Goal: Information Seeking & Learning: Learn about a topic

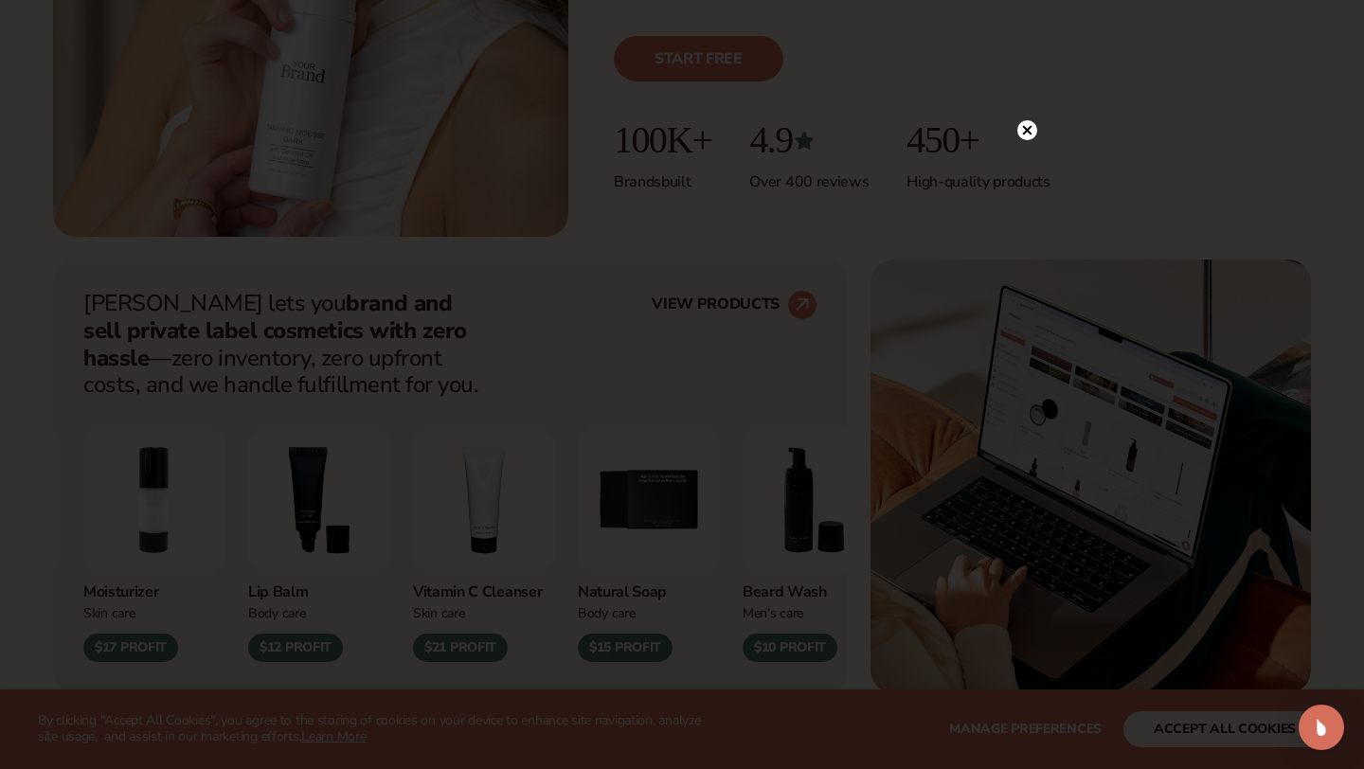
scroll to position [536, 0]
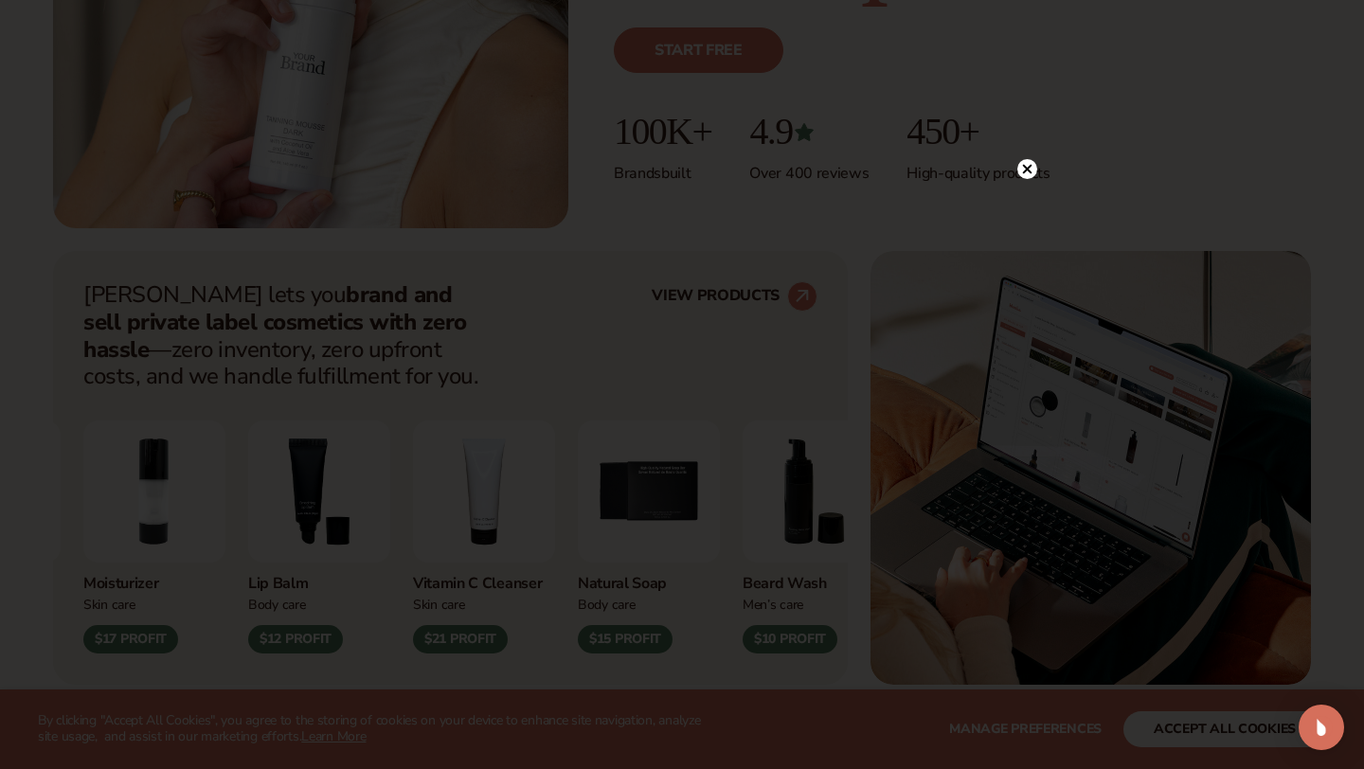
click at [1024, 171] on icon at bounding box center [1027, 169] width 20 height 20
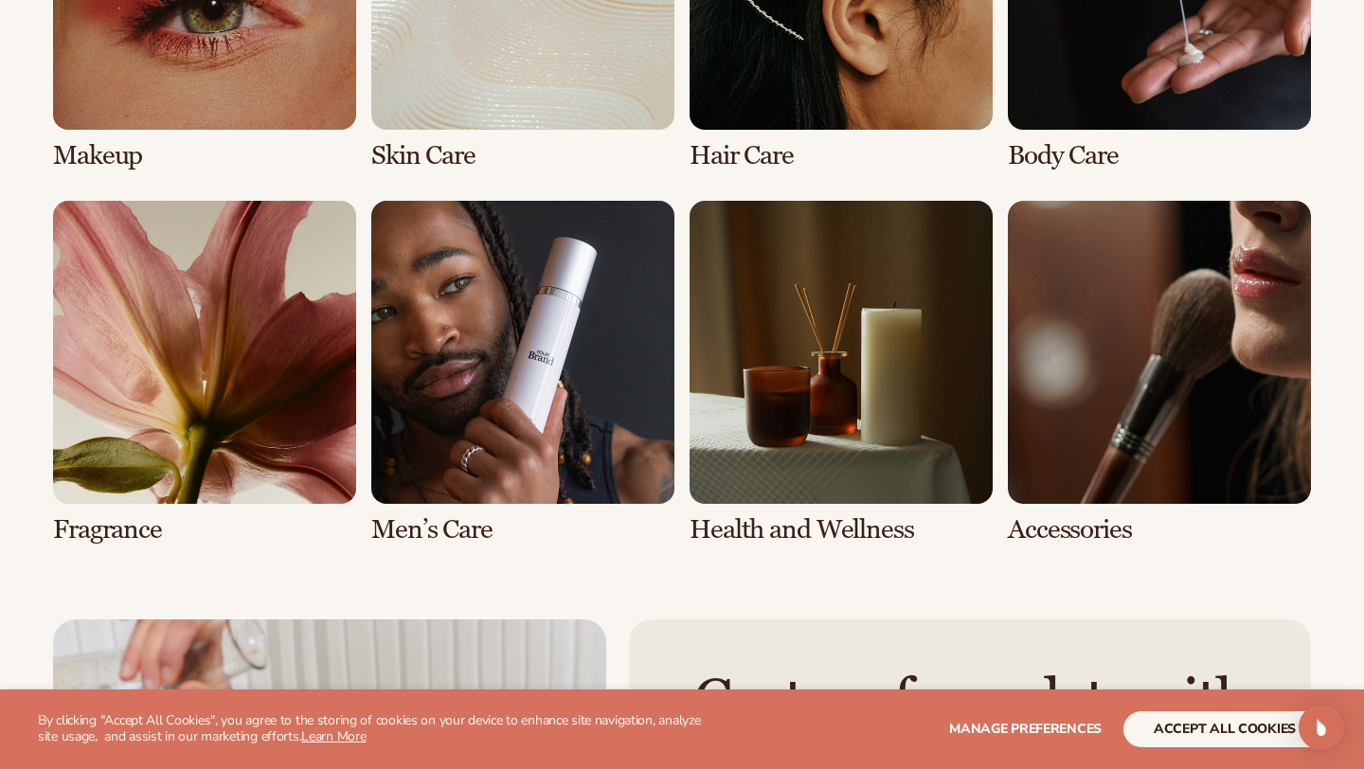
scroll to position [3824, 0]
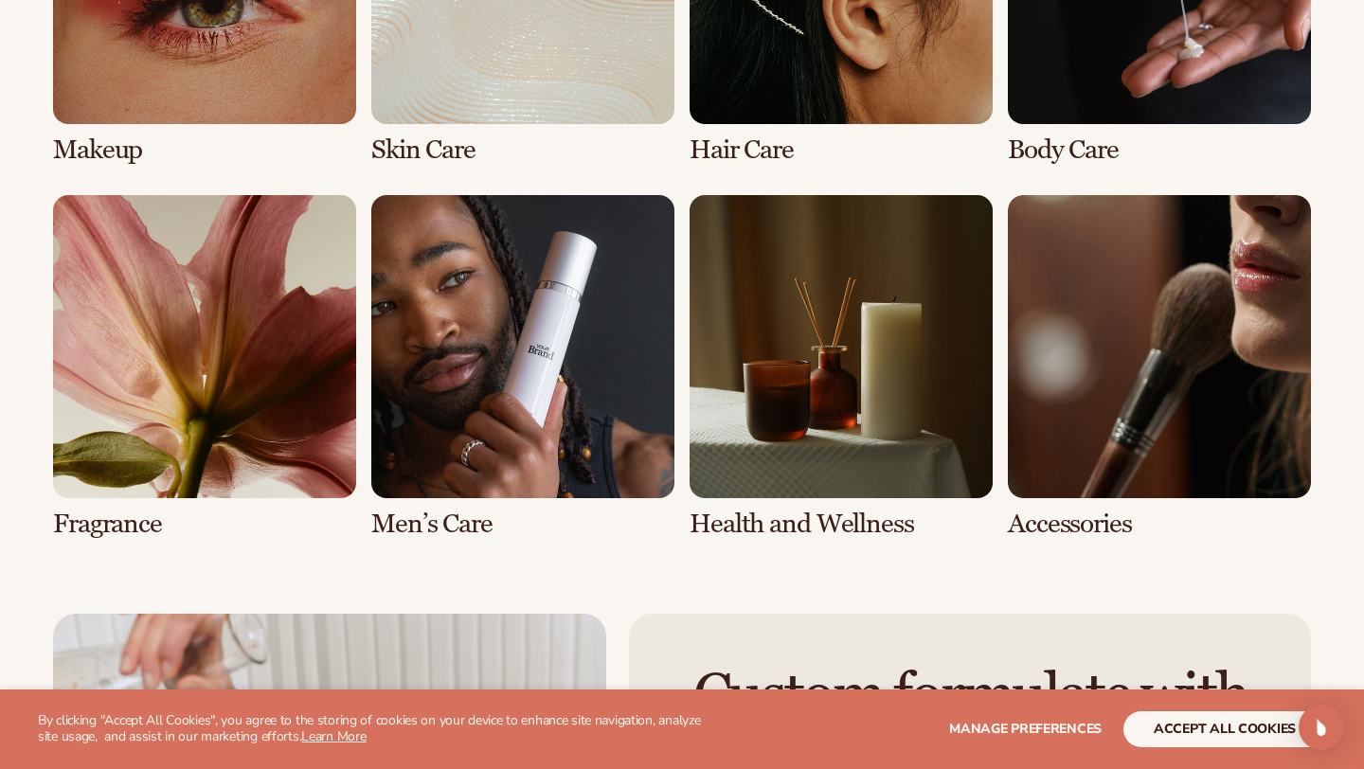
click at [816, 351] on link "7 / 8" at bounding box center [841, 367] width 303 height 344
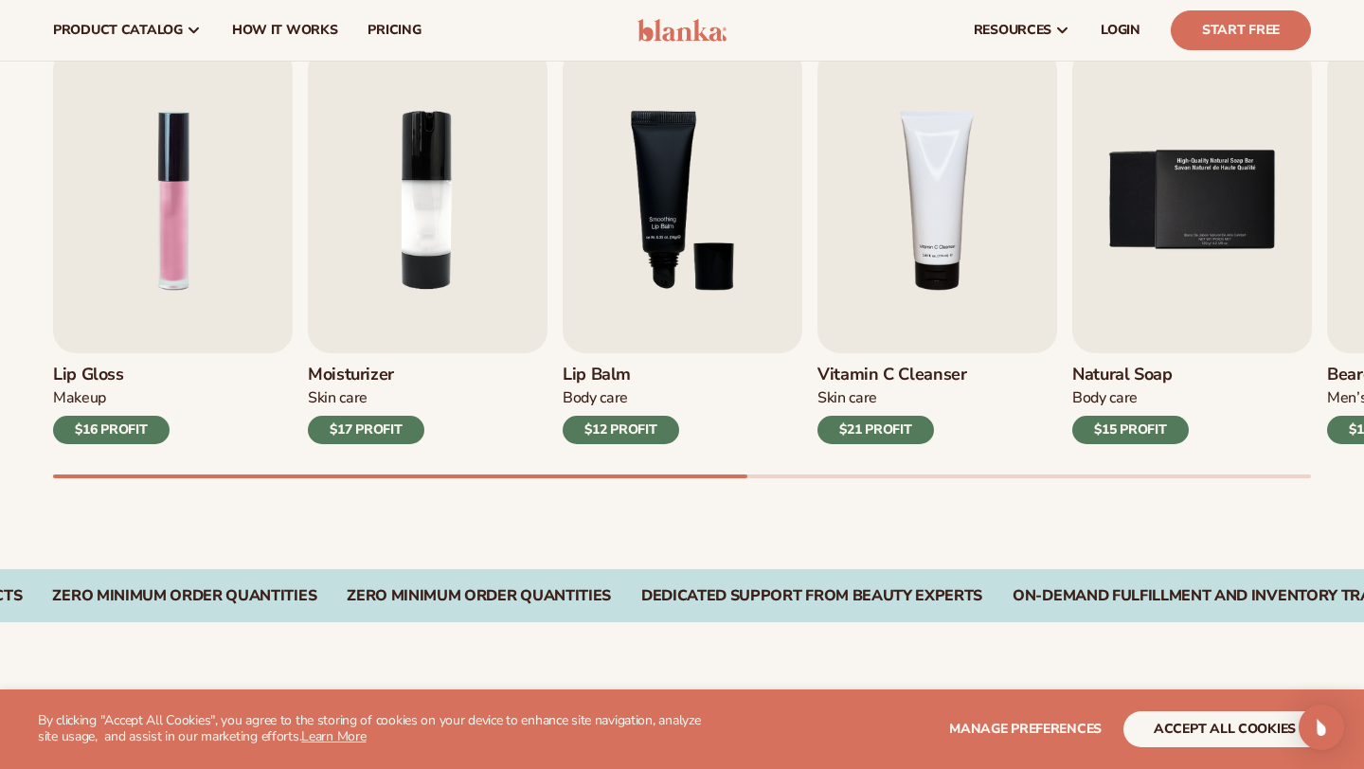
scroll to position [630, 0]
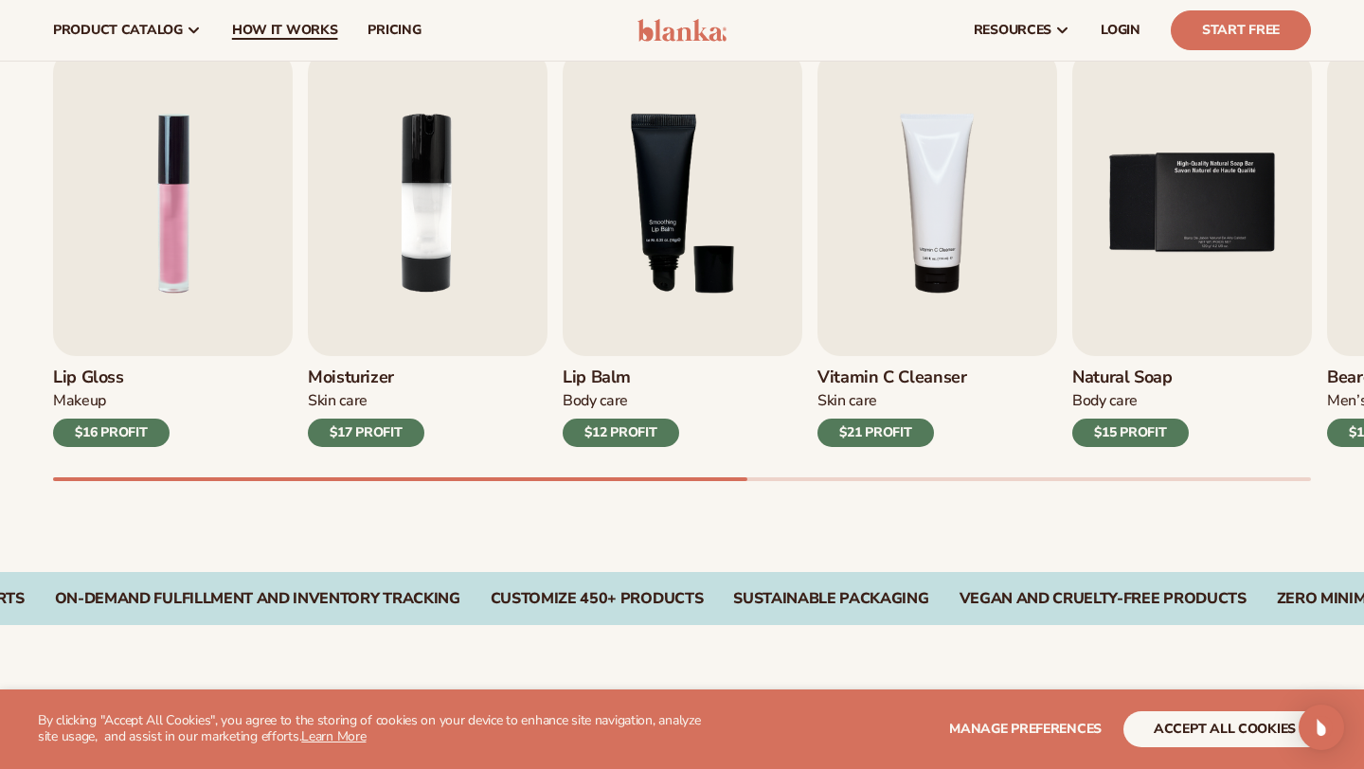
click at [314, 35] on span "How It Works" at bounding box center [285, 30] width 106 height 15
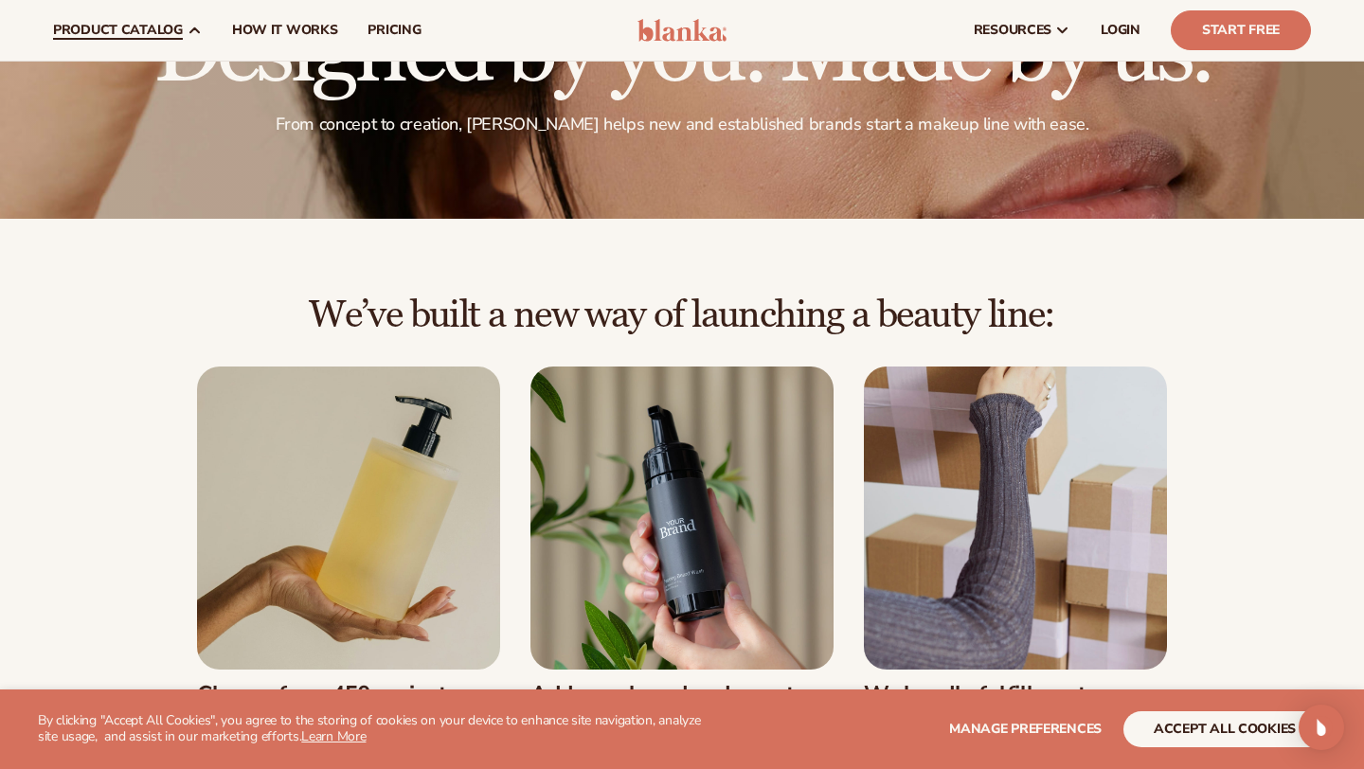
scroll to position [146, 0]
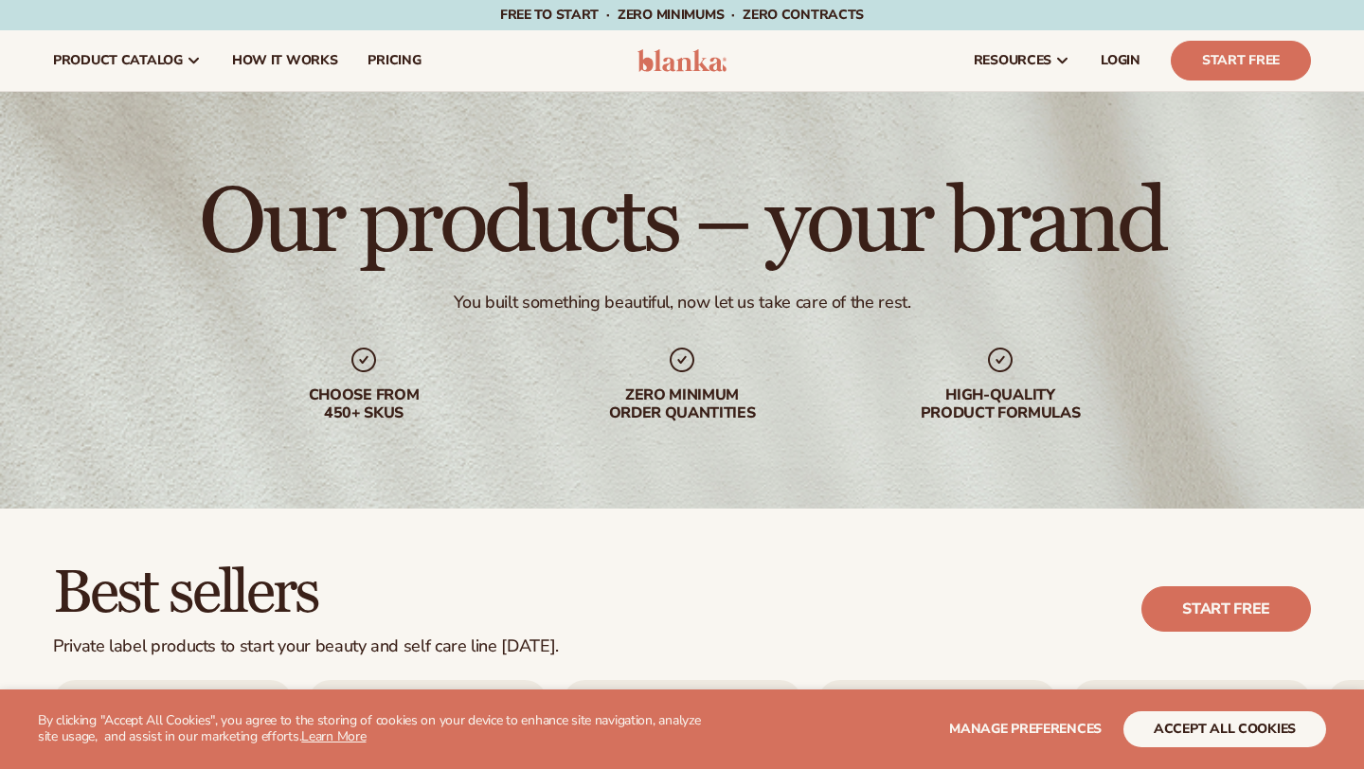
scroll to position [635, 0]
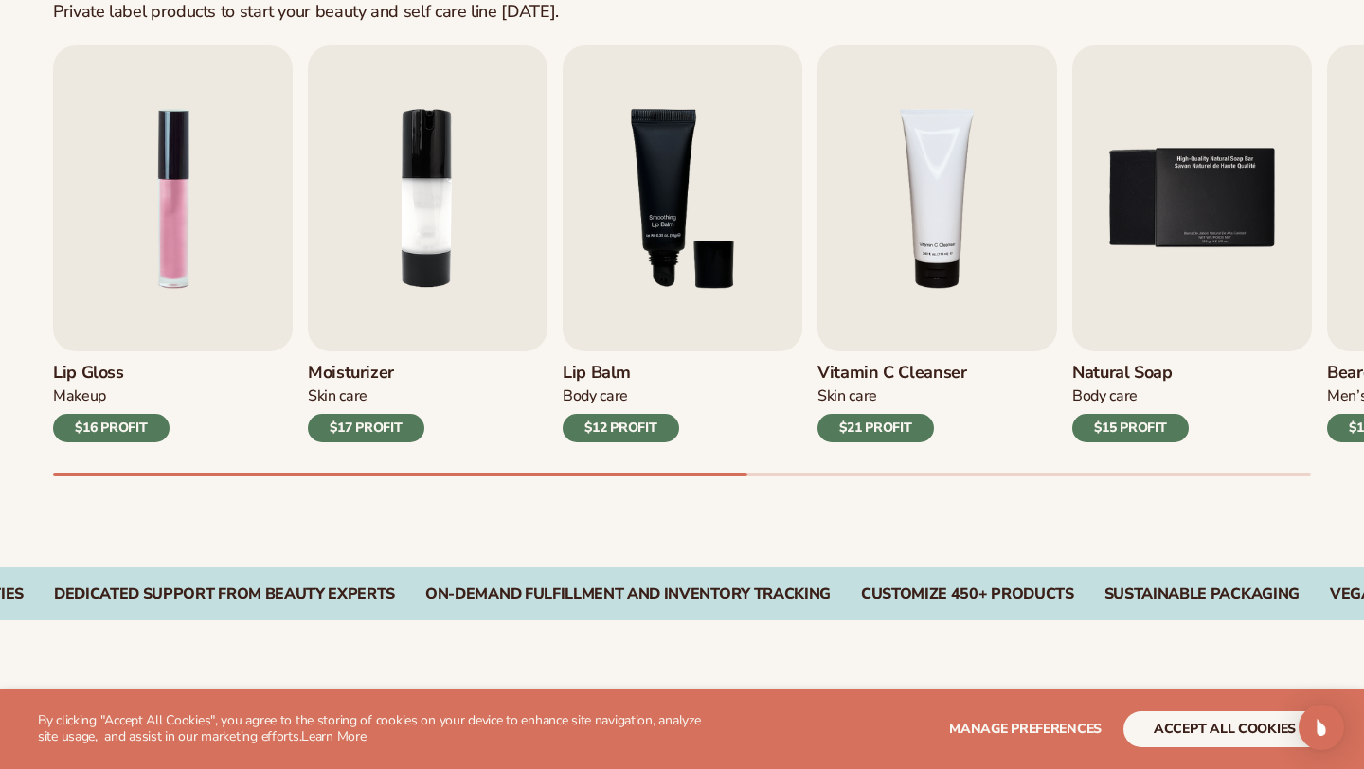
click at [1226, 725] on button "accept all cookies" at bounding box center [1224, 729] width 203 height 36
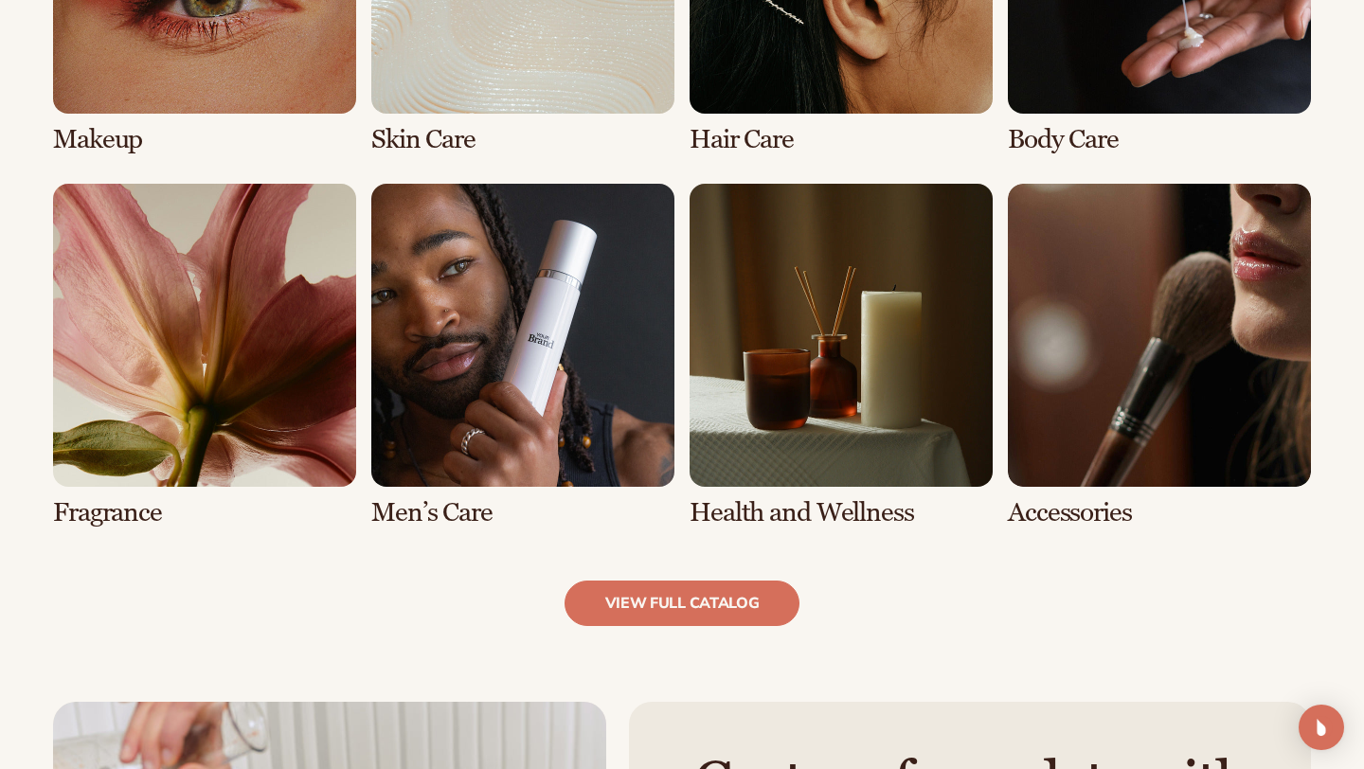
scroll to position [1616, 0]
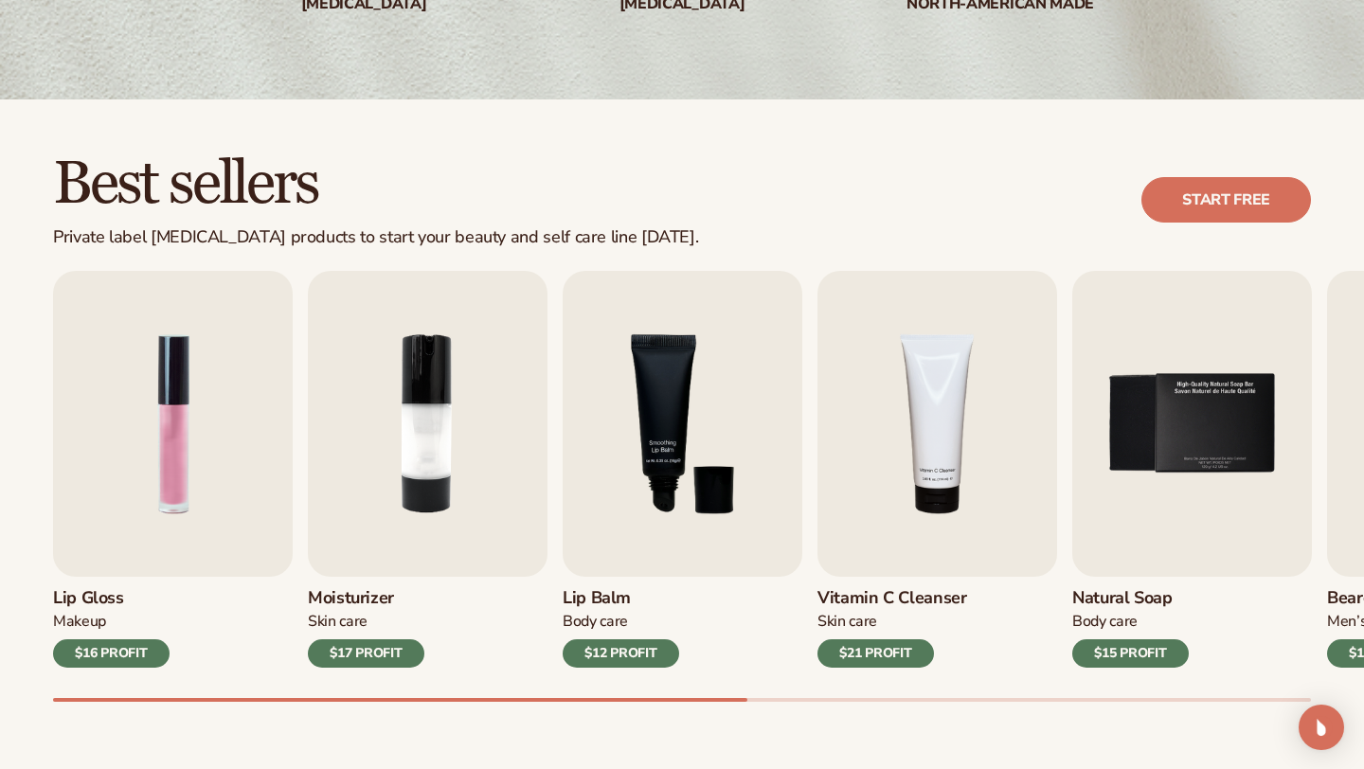
scroll to position [495, 0]
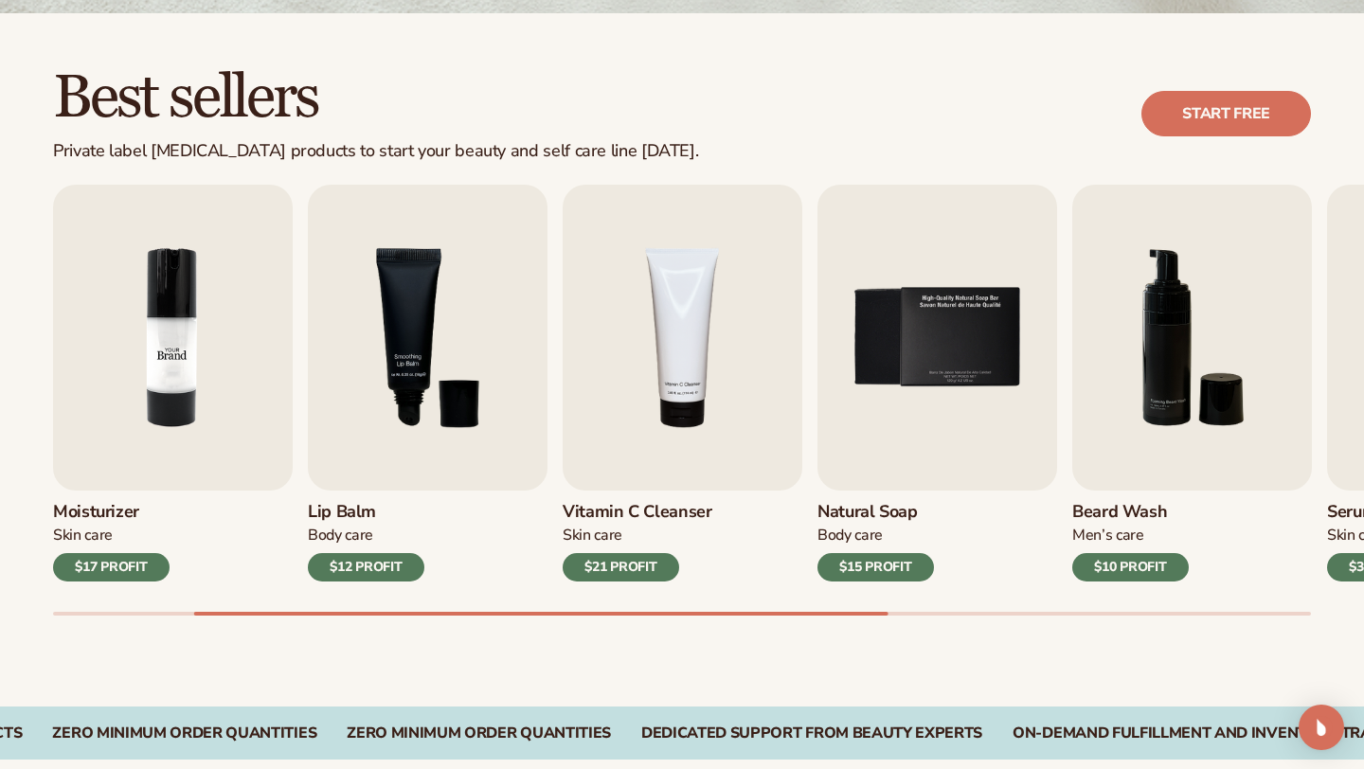
click at [162, 319] on img "2 / 9" at bounding box center [173, 338] width 240 height 306
click at [163, 529] on div "Skin Care" at bounding box center [111, 536] width 117 height 20
click at [171, 396] on img "2 / 9" at bounding box center [173, 338] width 240 height 306
click at [157, 334] on img "2 / 9" at bounding box center [173, 338] width 240 height 306
click at [114, 561] on div "$17 PROFIT" at bounding box center [111, 567] width 117 height 28
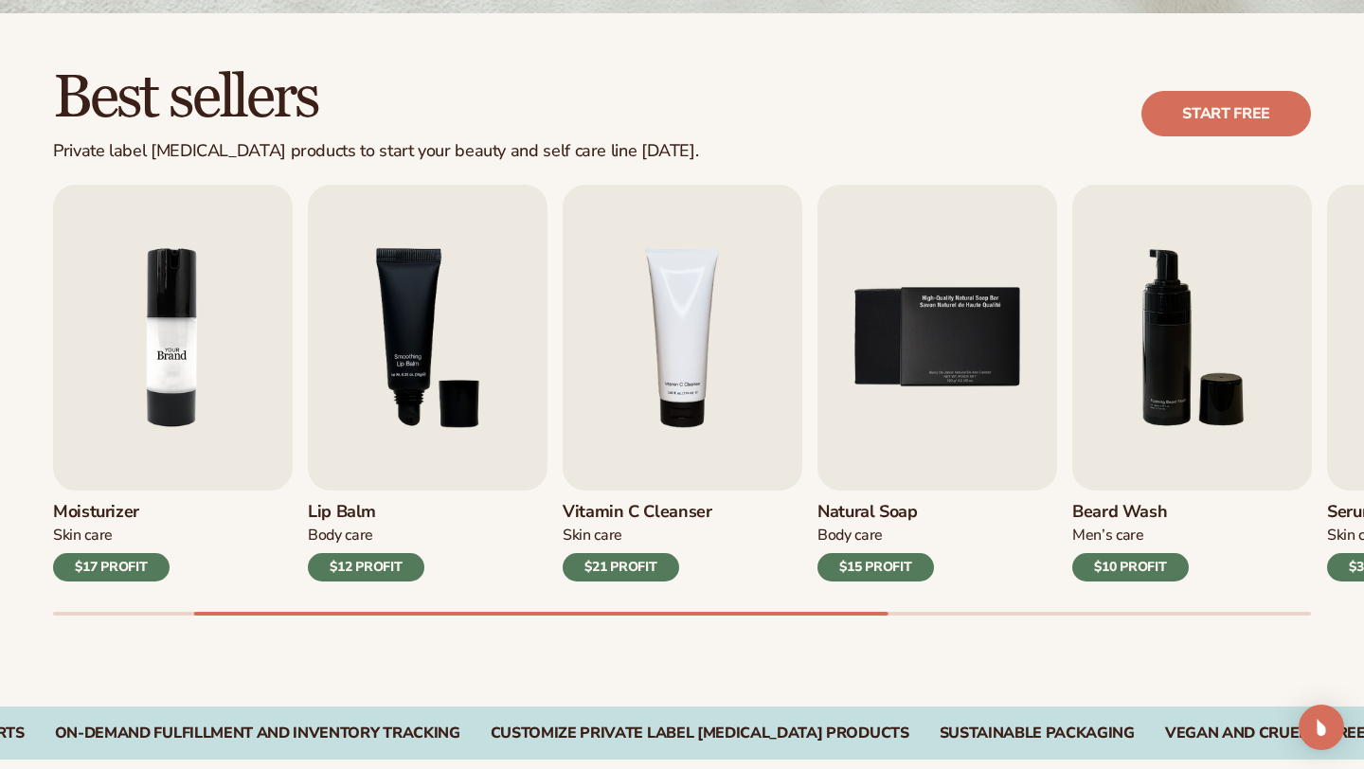
click at [179, 482] on img "2 / 9" at bounding box center [173, 338] width 240 height 306
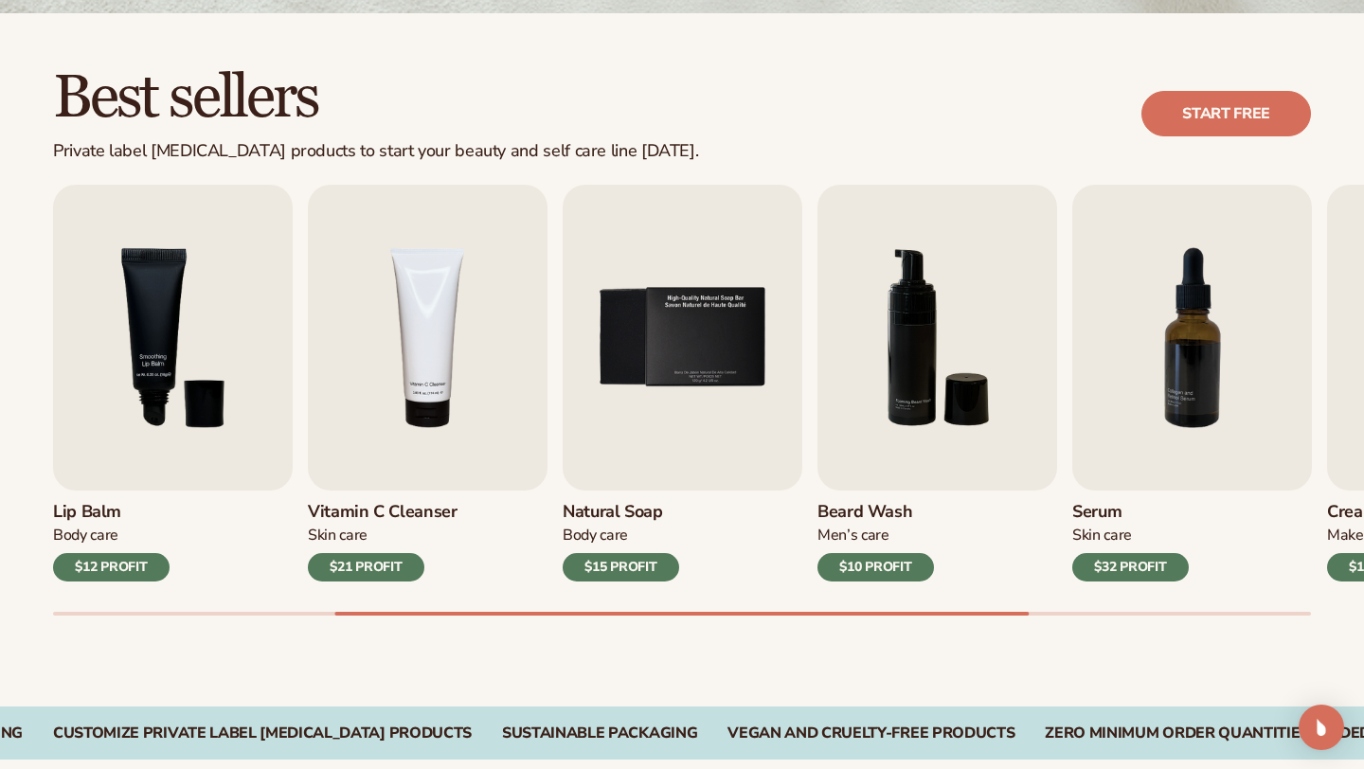
click at [272, 649] on div "Best sellers Private label skin care products to start your beauty and self car…" at bounding box center [682, 359] width 1364 height 693
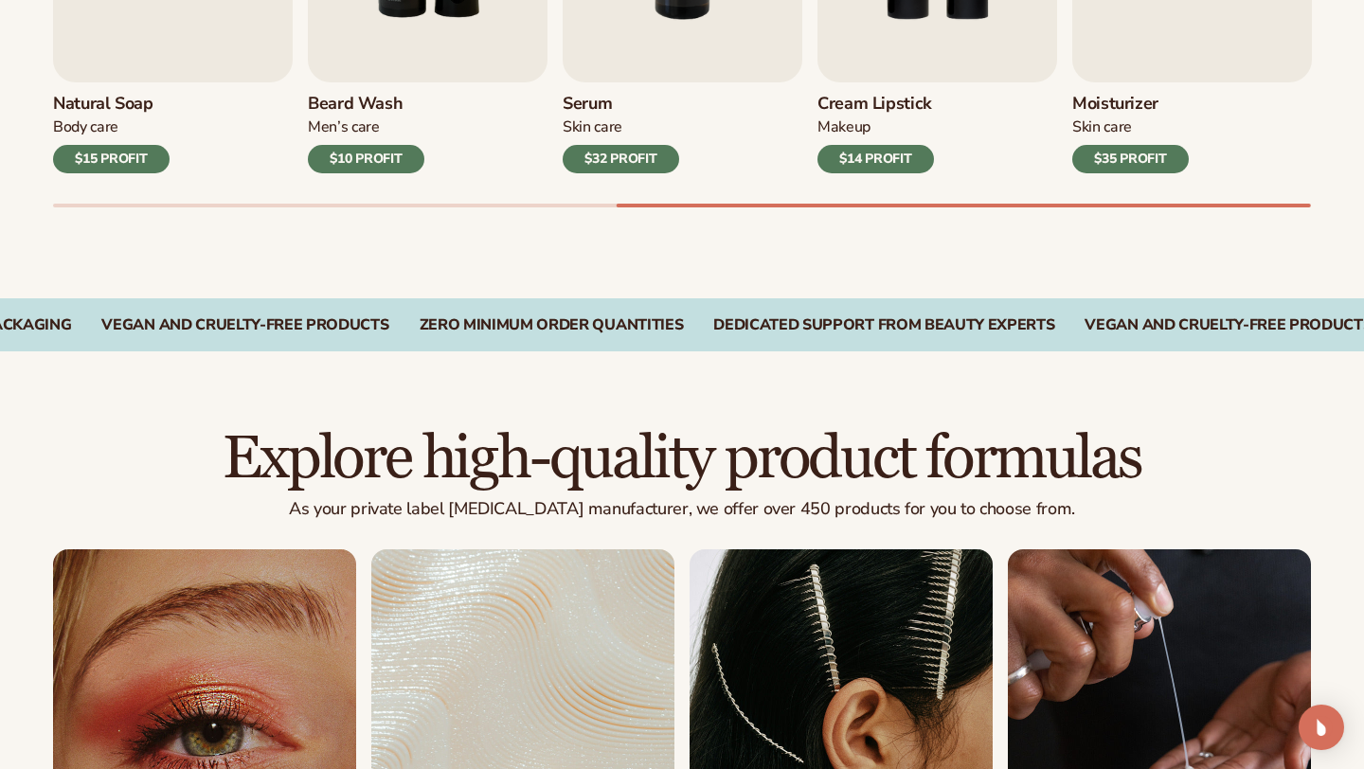
scroll to position [1221, 0]
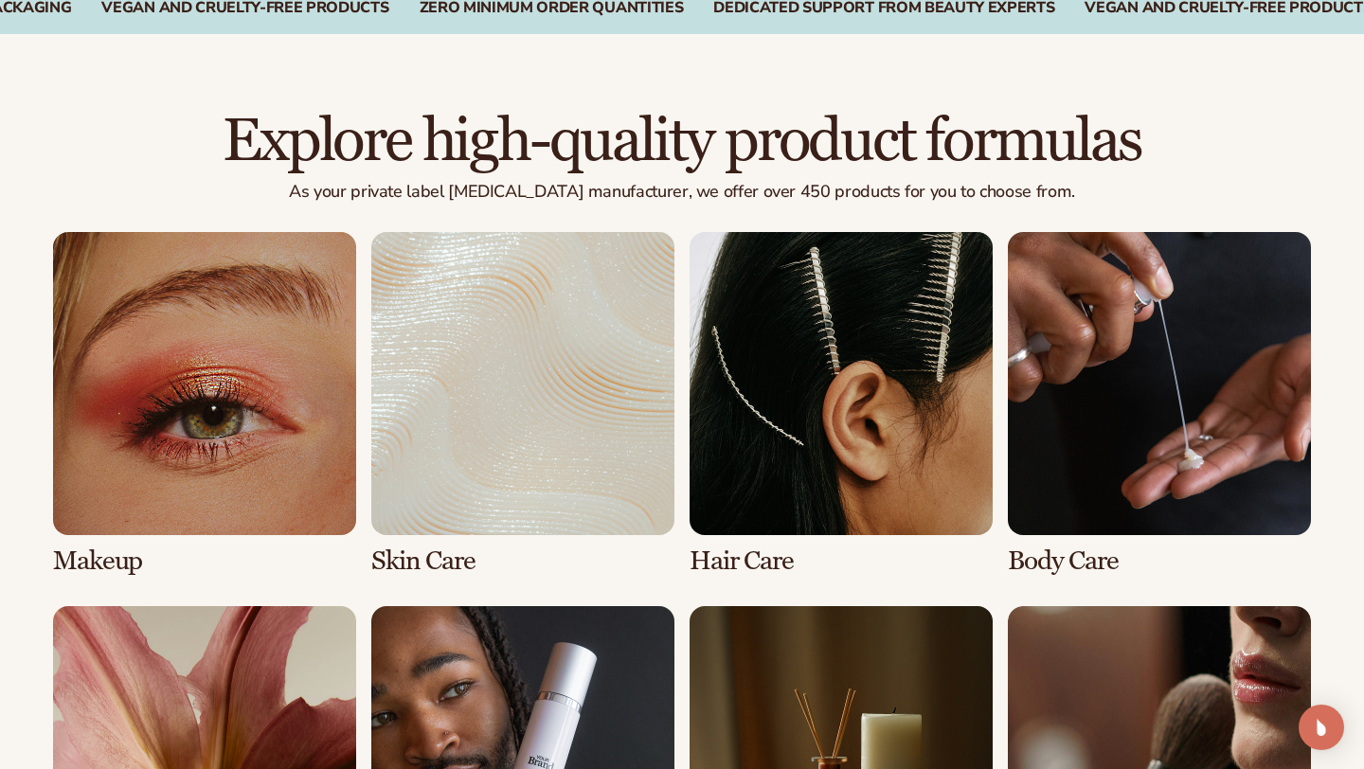
click at [433, 436] on link "2 / 8" at bounding box center [522, 404] width 303 height 344
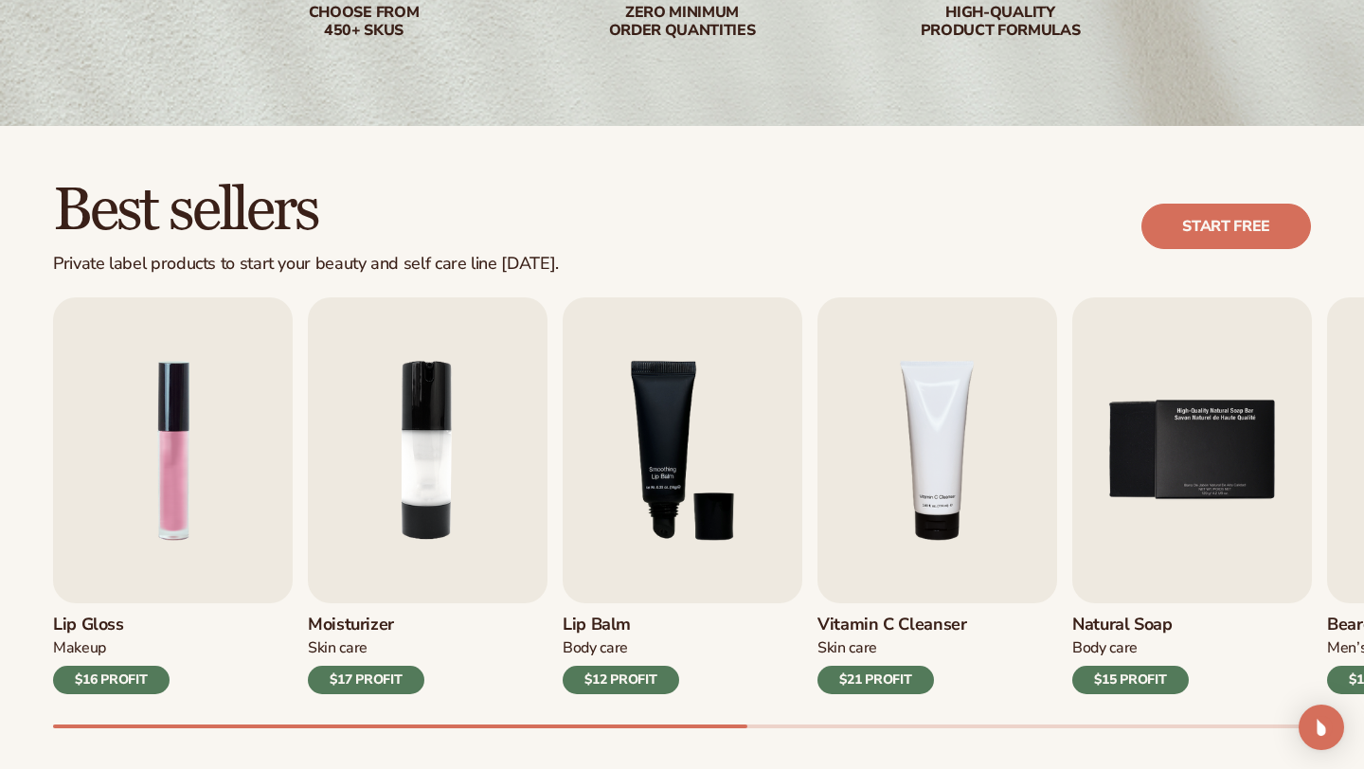
scroll to position [388, 0]
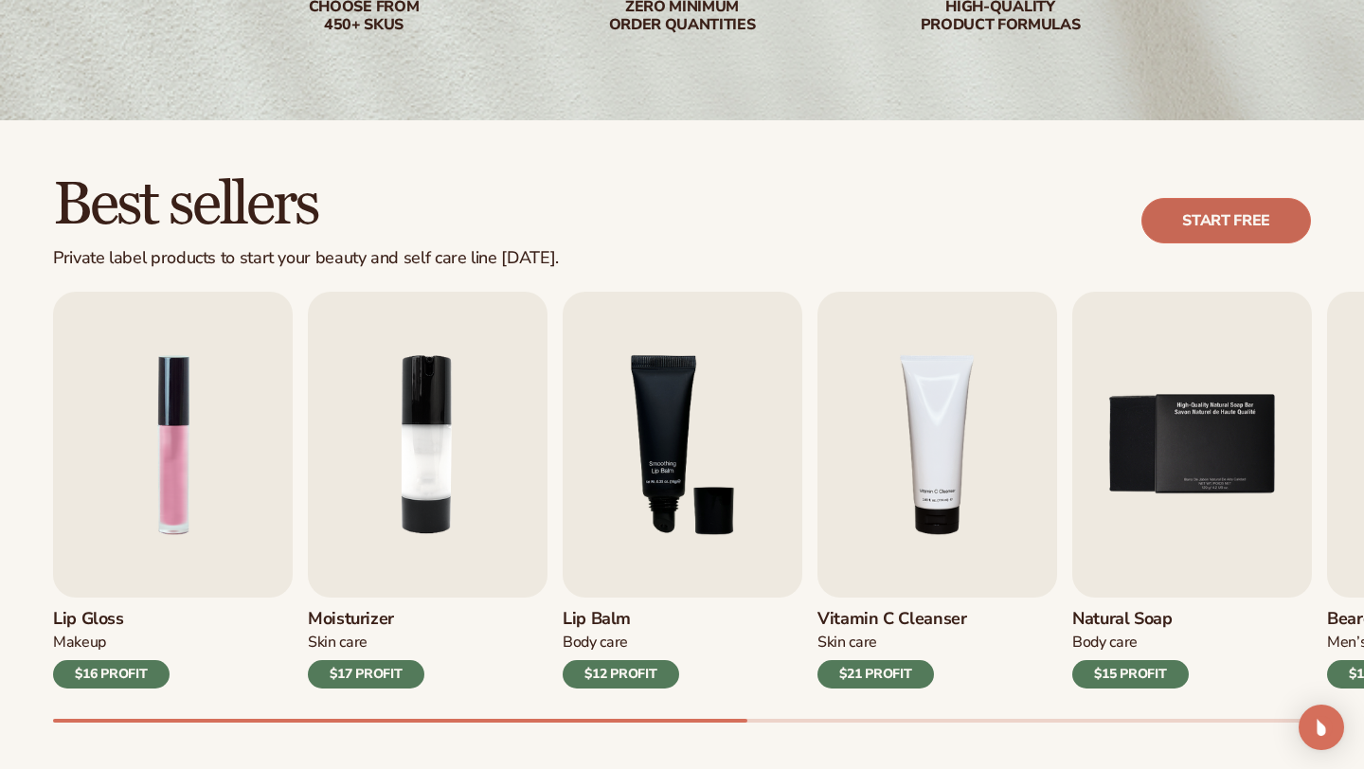
click at [1197, 214] on link "Start free" at bounding box center [1226, 220] width 170 height 45
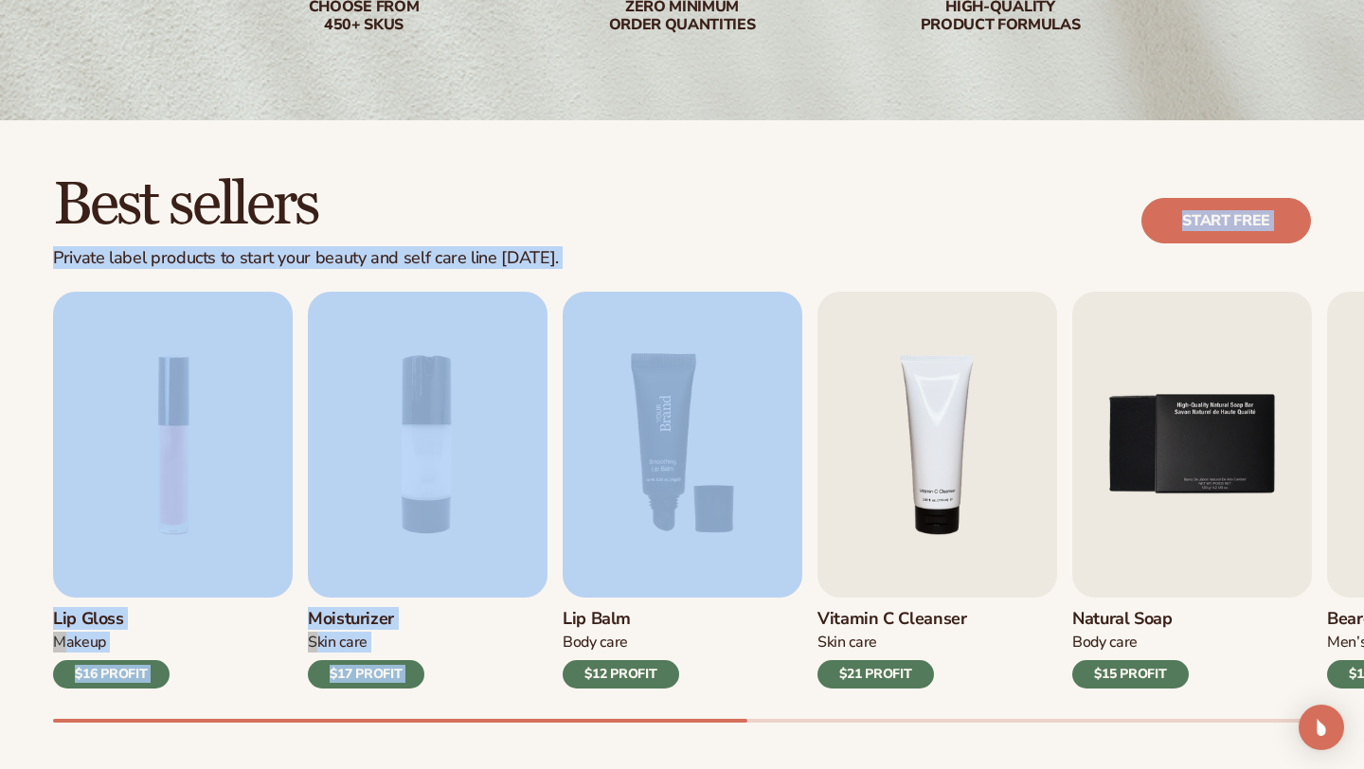
drag, startPoint x: 728, startPoint y: 186, endPoint x: 728, endPoint y: 309, distance: 123.1
click at [728, 308] on div "Best sellers Private label products to start your beauty and self care line [DA…" at bounding box center [682, 466] width 1364 height 693
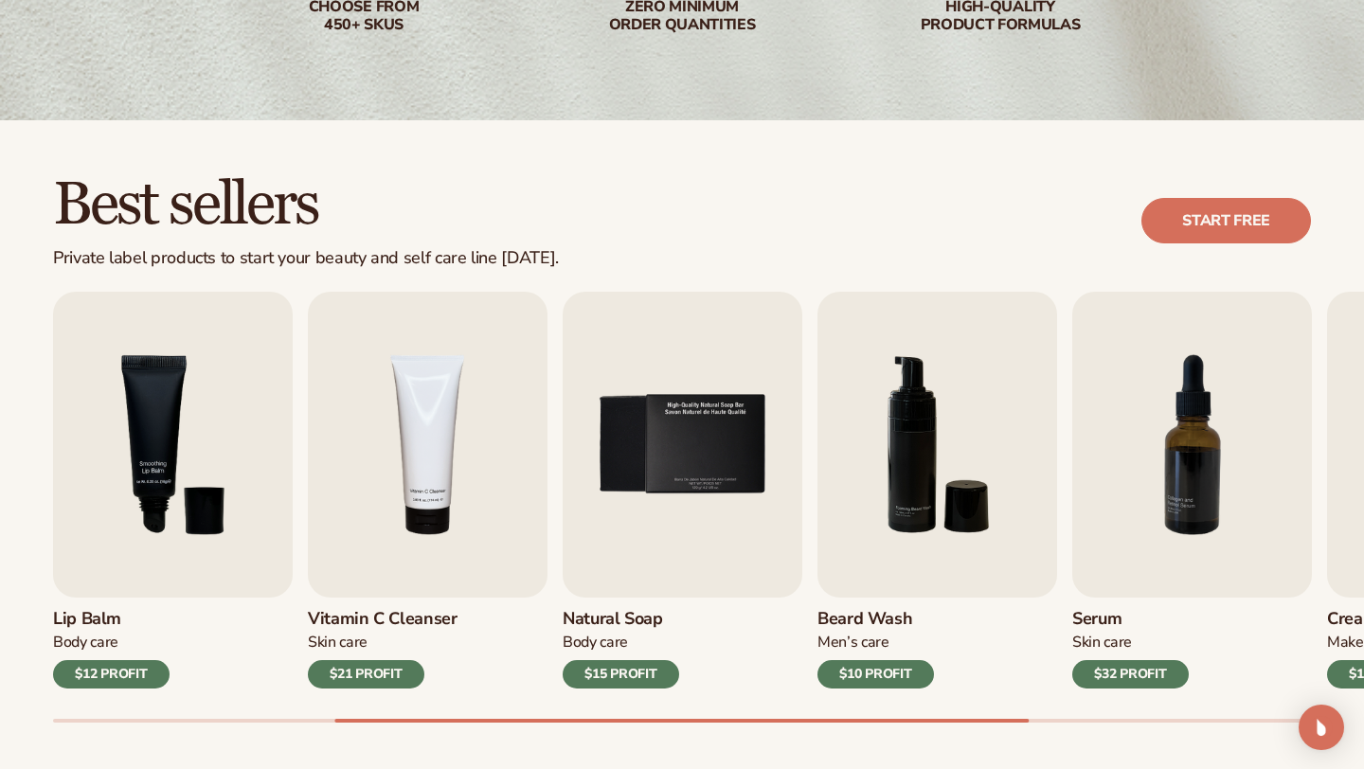
click at [162, 745] on div "Best sellers Private label products to start your beauty and self care line tod…" at bounding box center [682, 466] width 1364 height 693
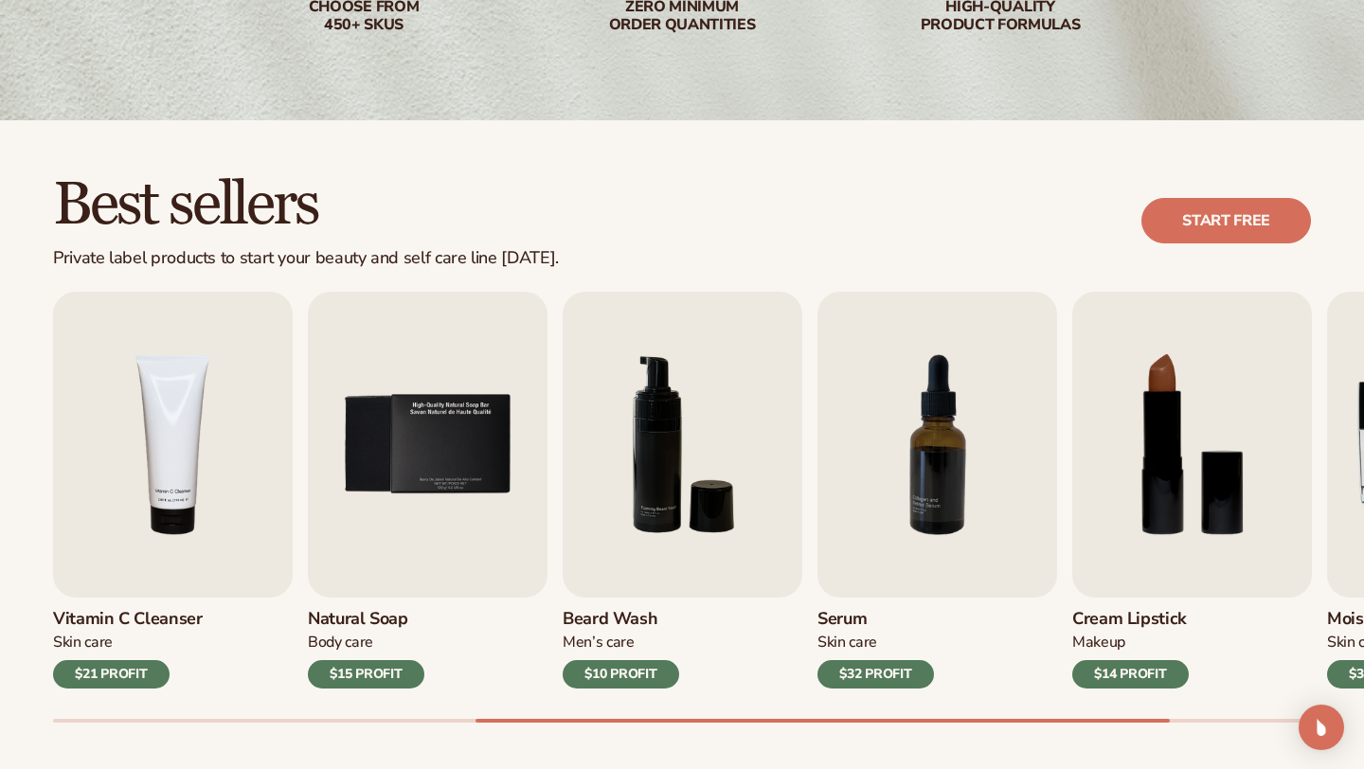
click at [568, 189] on div "Best sellers Private label products to start your beauty and self care line tod…" at bounding box center [682, 221] width 1258 height 96
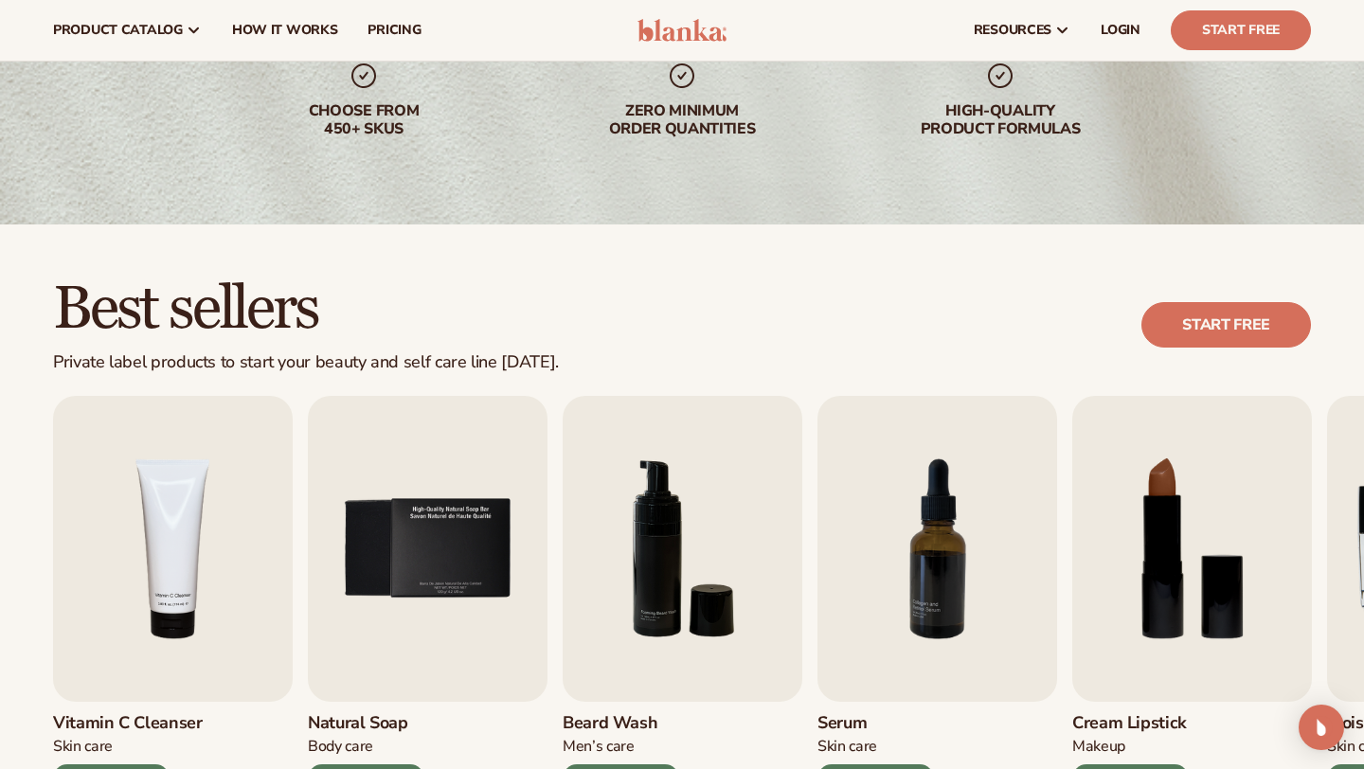
scroll to position [257, 0]
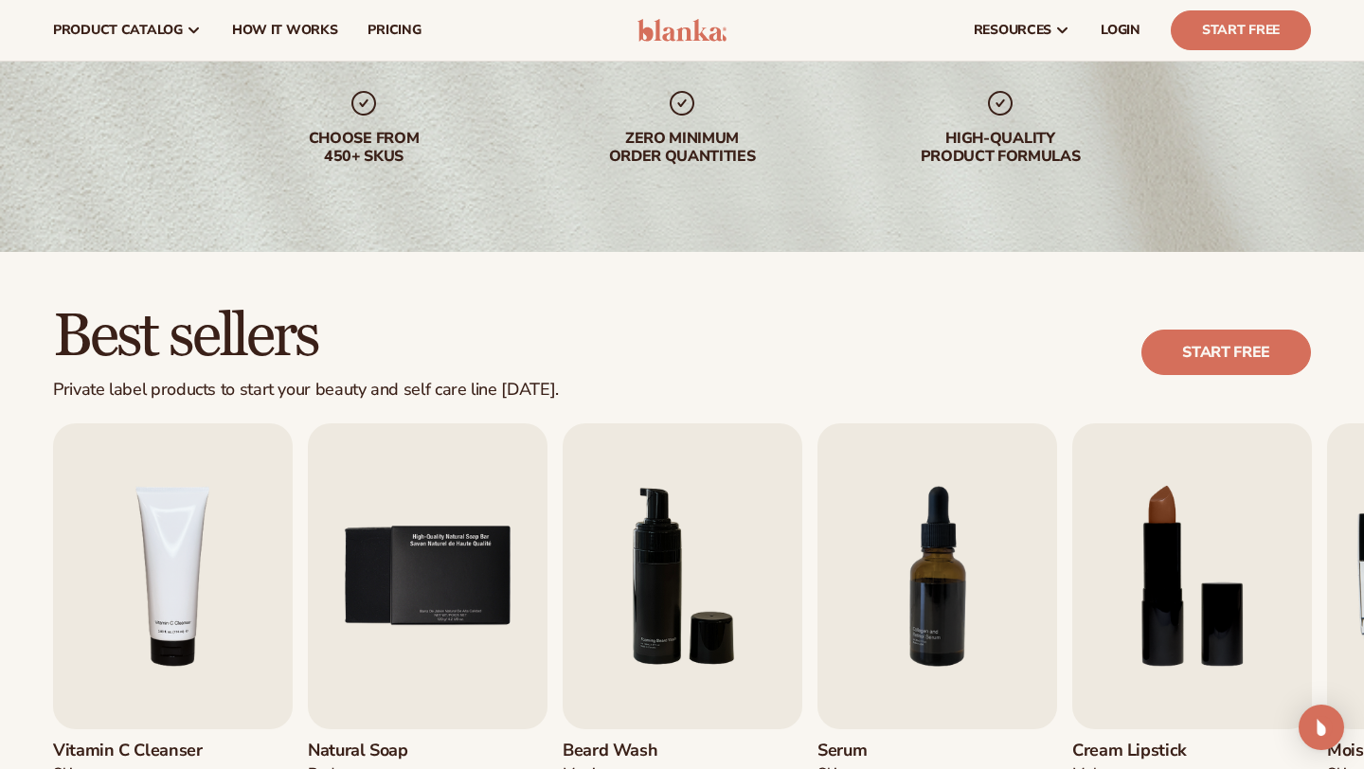
click at [707, 23] on img at bounding box center [683, 30] width 90 height 23
